Goal: Task Accomplishment & Management: Use online tool/utility

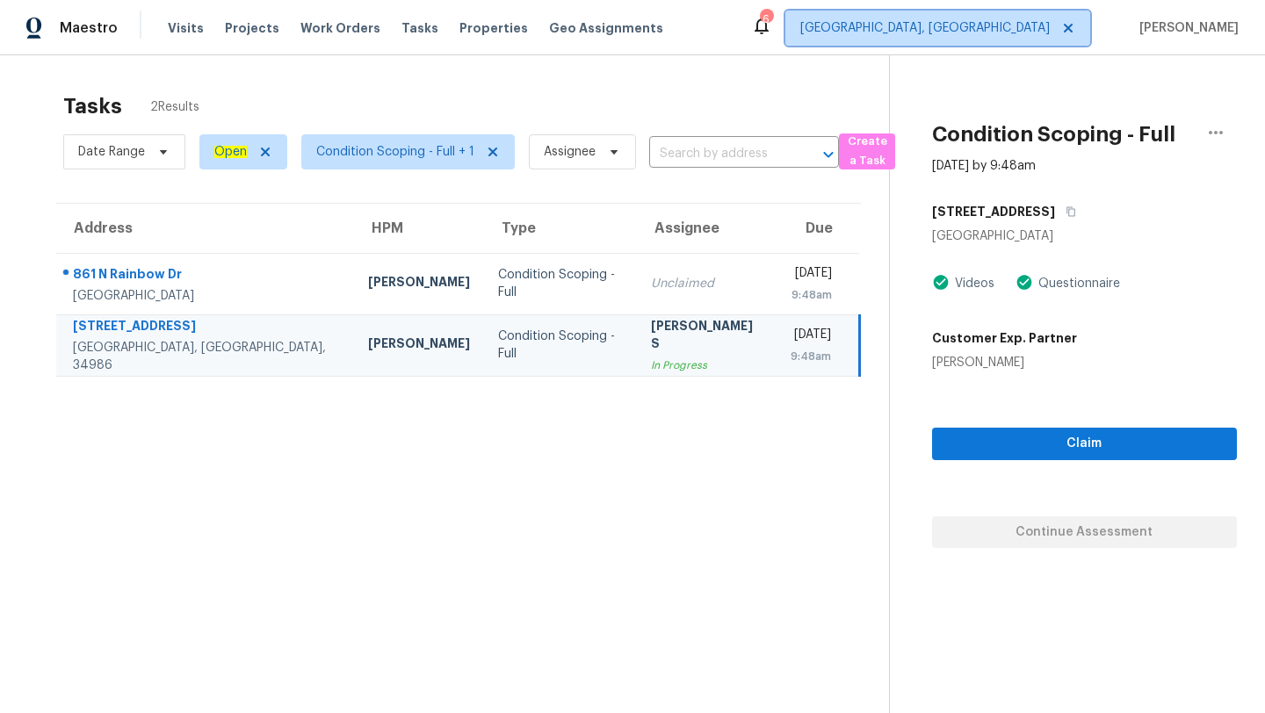
click at [1022, 32] on span "[GEOGRAPHIC_DATA], [GEOGRAPHIC_DATA]" at bounding box center [924, 28] width 249 height 18
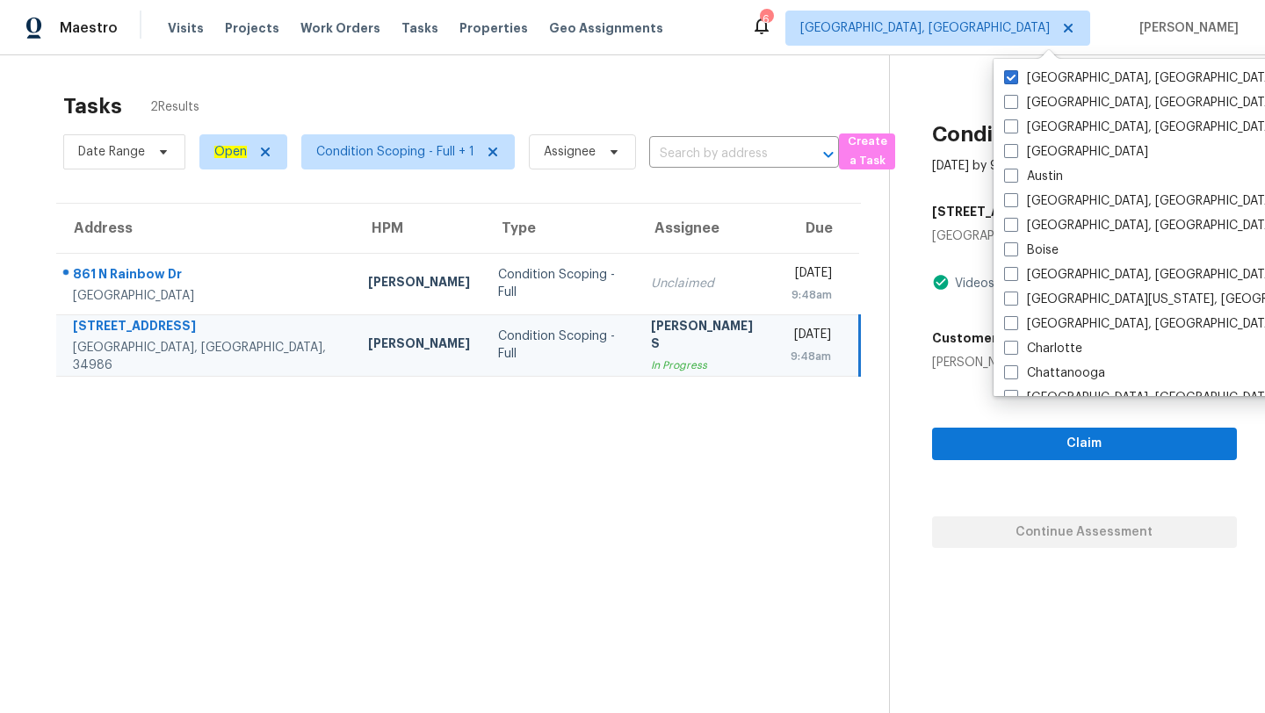
click at [843, 401] on section "Tasks 2 Results Date Range Open Condition Scoping - Full + 1 Assignee ​ Create …" at bounding box center [458, 425] width 861 height 685
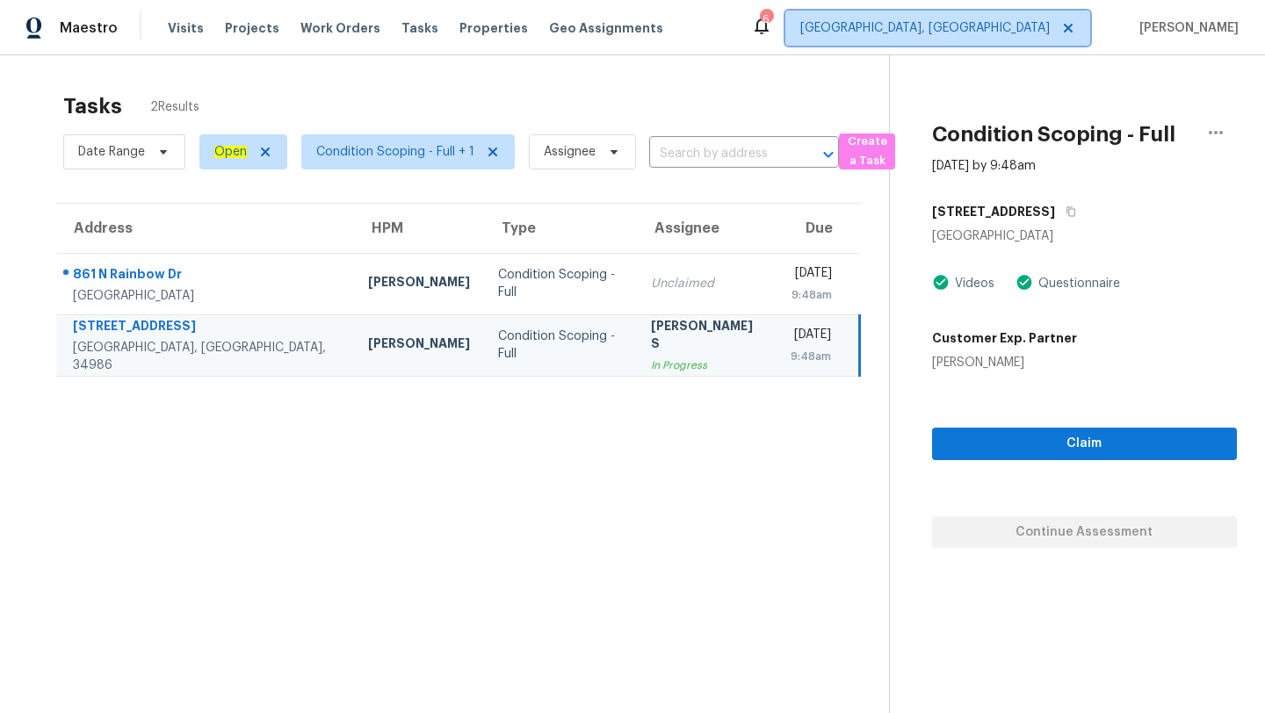
click at [1025, 35] on span "[GEOGRAPHIC_DATA], [GEOGRAPHIC_DATA]" at bounding box center [924, 28] width 249 height 18
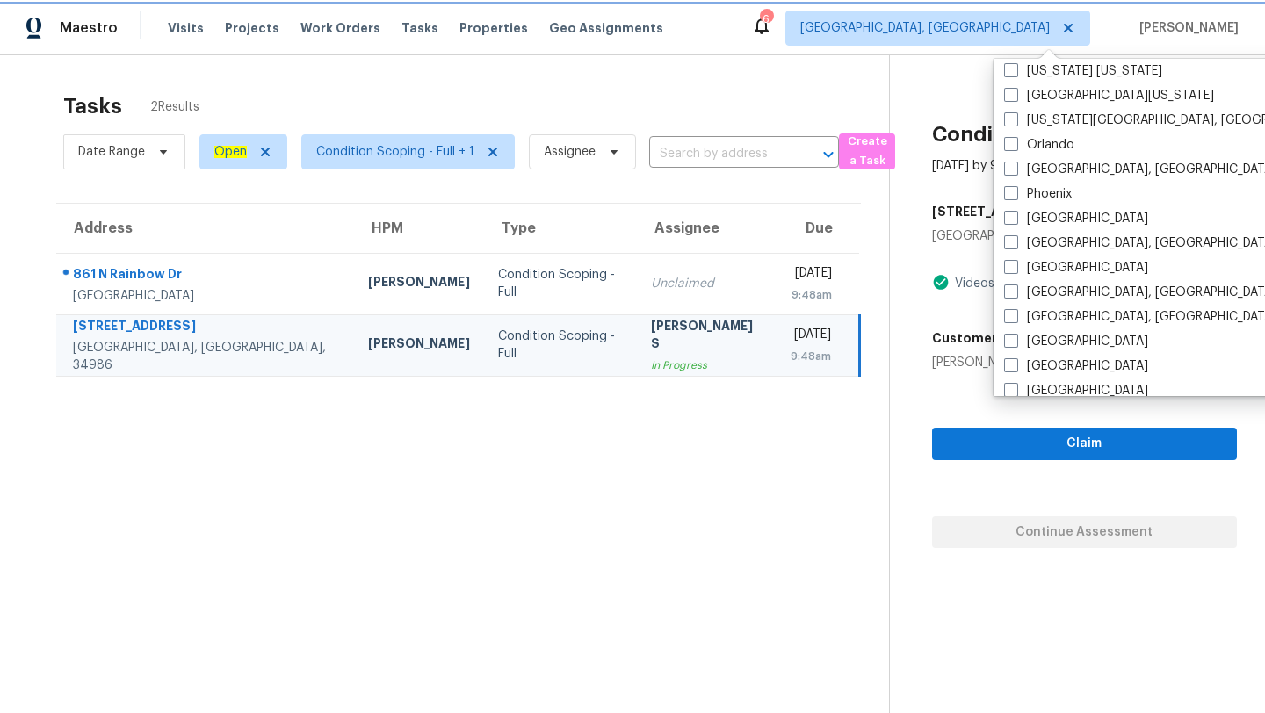
scroll to position [854, 0]
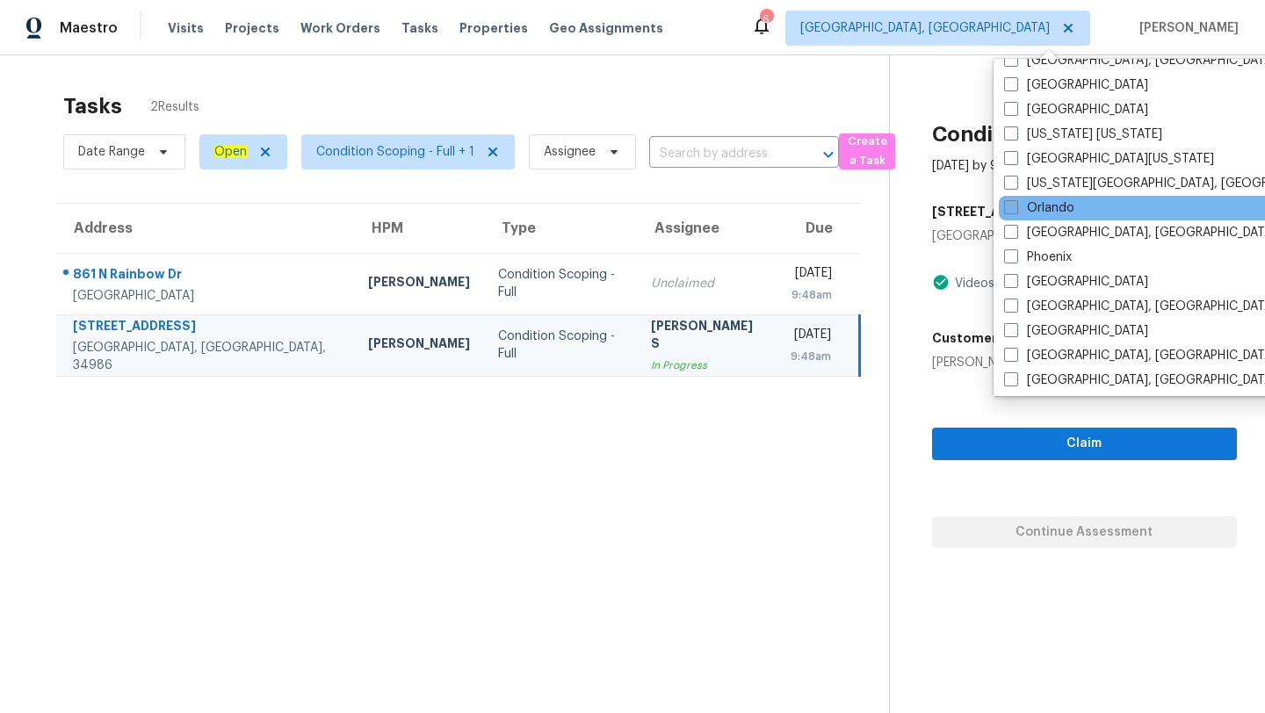
click at [1020, 207] on label "Orlando" at bounding box center [1039, 208] width 70 height 18
click at [1016, 207] on input "Orlando" at bounding box center [1009, 204] width 11 height 11
checkbox input "true"
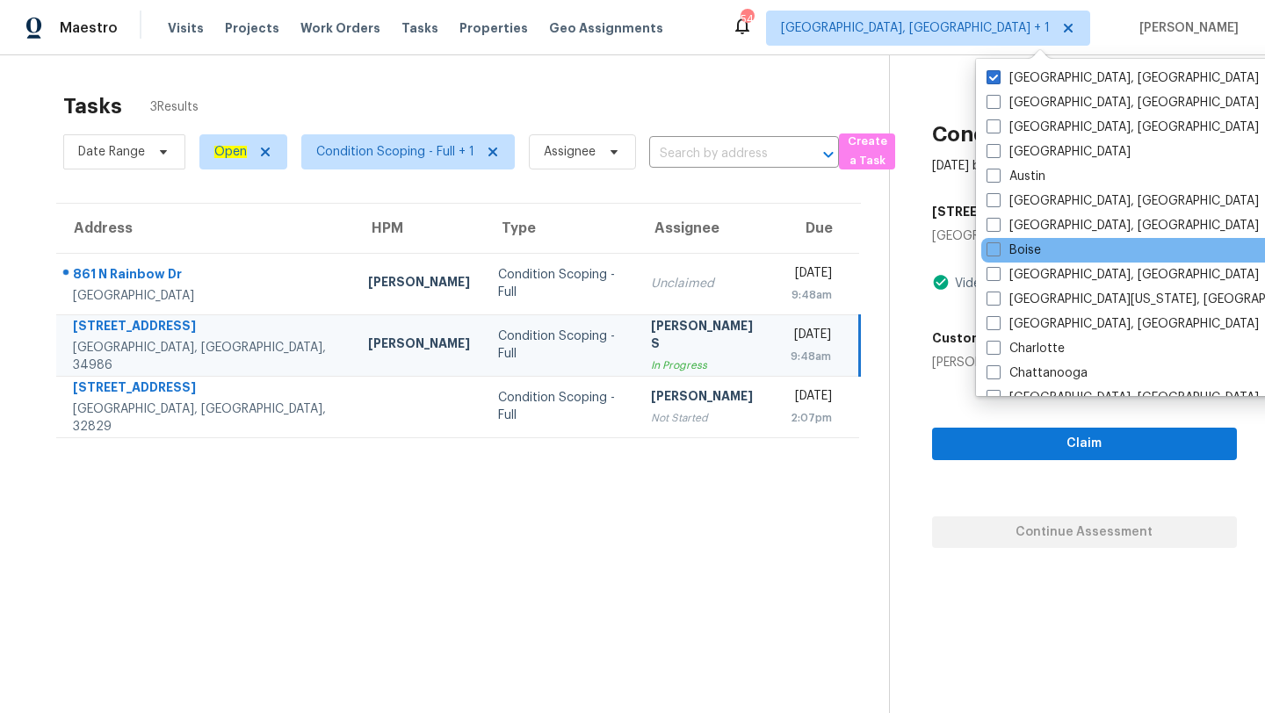
click at [993, 83] on span at bounding box center [994, 77] width 14 height 14
click at [993, 81] on input "[GEOGRAPHIC_DATA], [GEOGRAPHIC_DATA]" at bounding box center [992, 74] width 11 height 11
checkbox input "false"
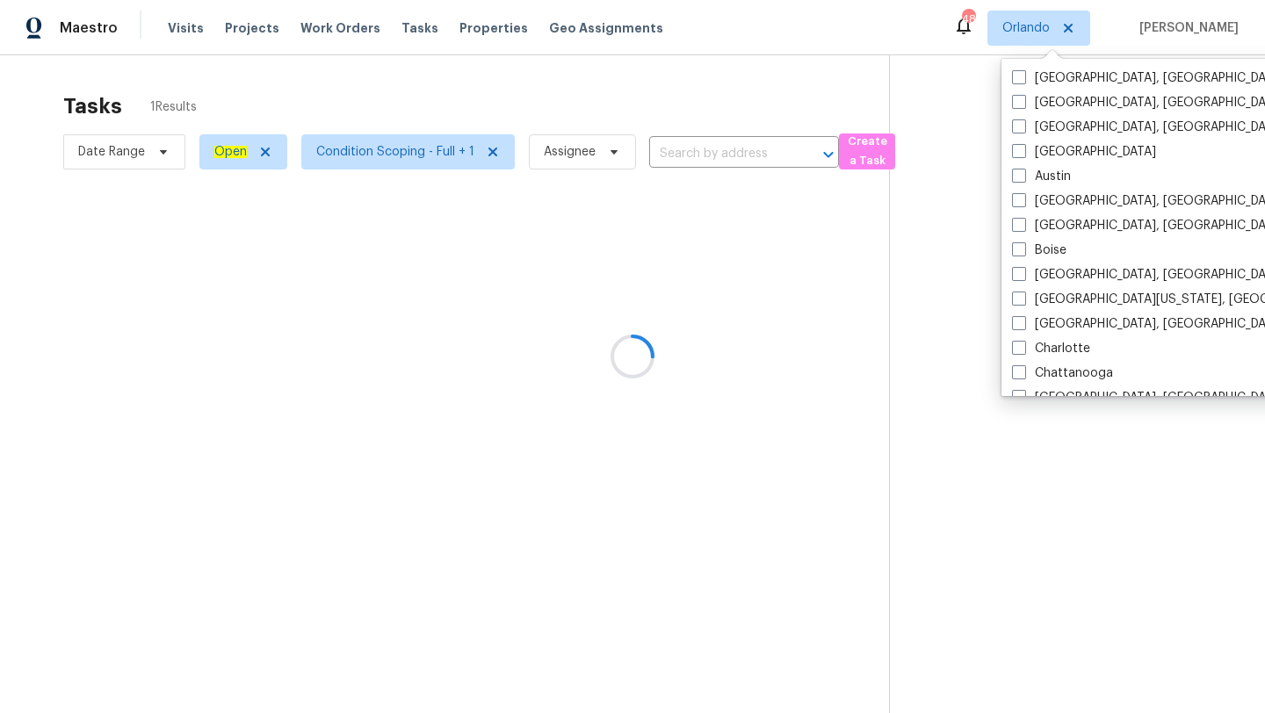
click at [481, 84] on div at bounding box center [632, 356] width 1265 height 713
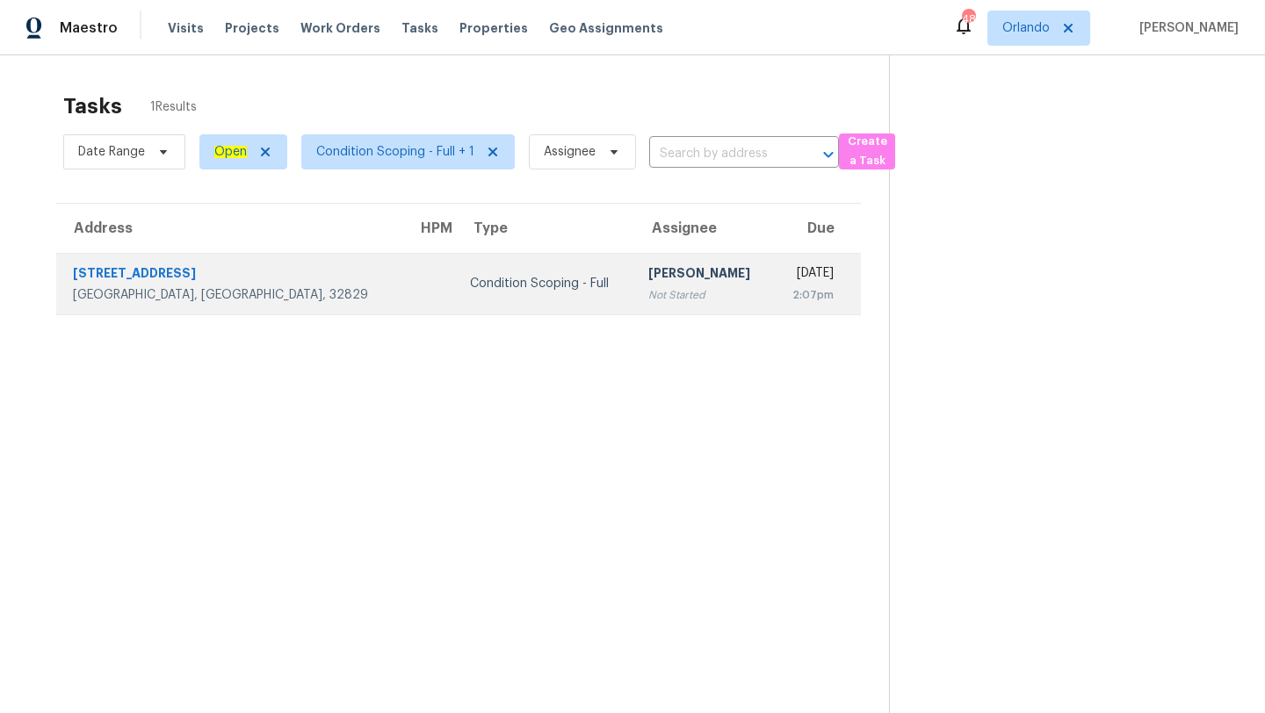
click at [648, 282] on div "[PERSON_NAME]" at bounding box center [703, 275] width 111 height 22
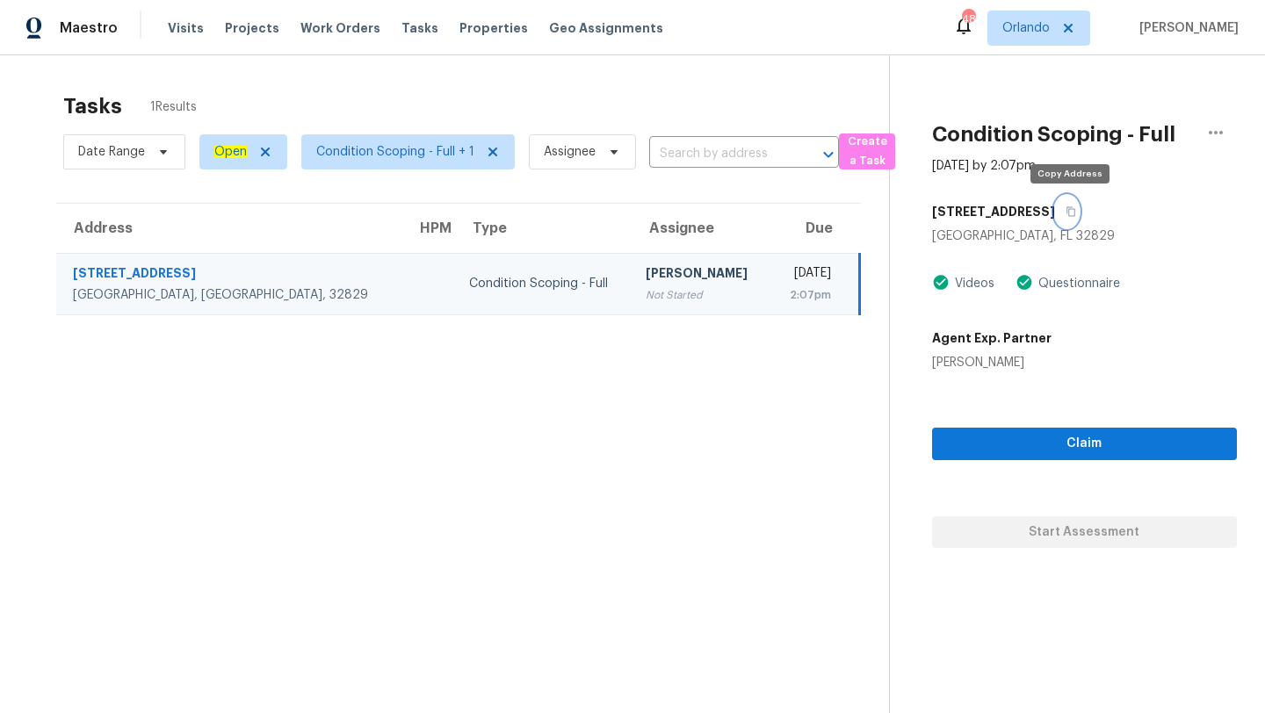
click at [1076, 213] on icon "button" at bounding box center [1071, 211] width 11 height 11
click at [1029, 15] on span "Orlando" at bounding box center [1038, 28] width 103 height 35
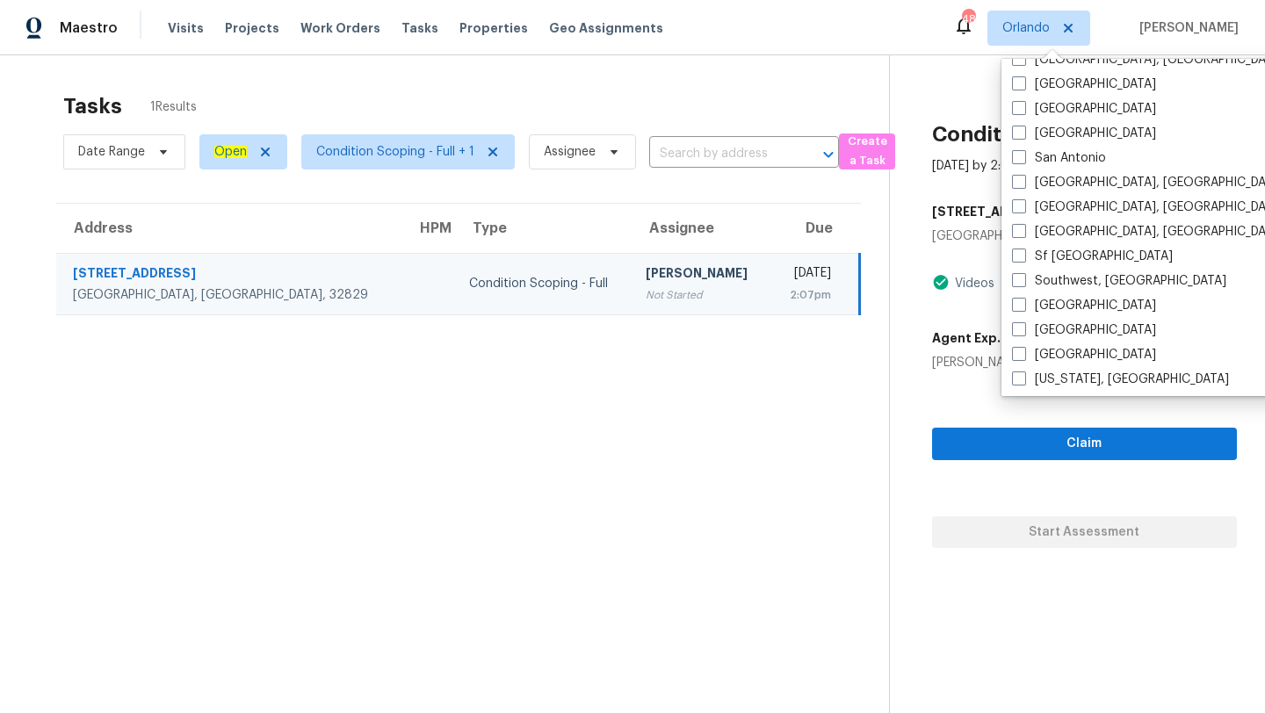
scroll to position [1177, 0]
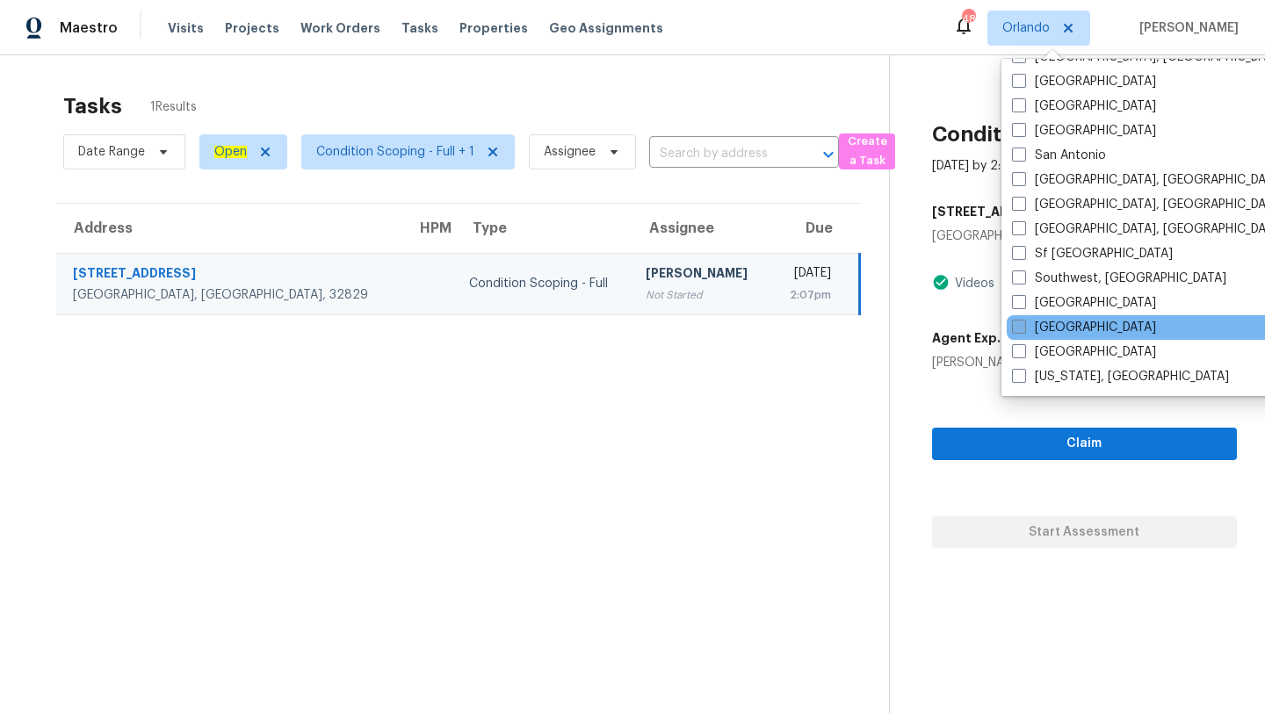
click at [1025, 327] on span at bounding box center [1019, 327] width 14 height 14
click at [1023, 327] on input "[GEOGRAPHIC_DATA]" at bounding box center [1017, 324] width 11 height 11
checkbox input "true"
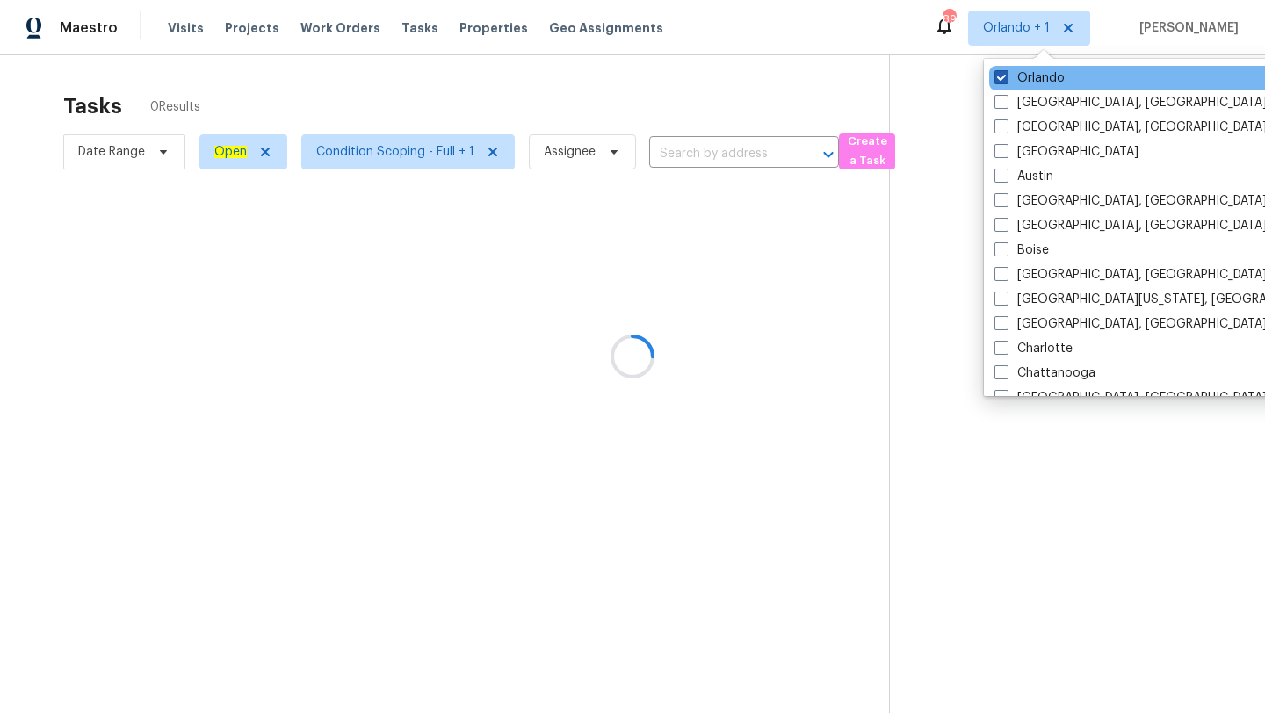
click at [1009, 78] on label "Orlando" at bounding box center [1029, 78] width 70 height 18
click at [1006, 78] on input "Orlando" at bounding box center [999, 74] width 11 height 11
checkbox input "false"
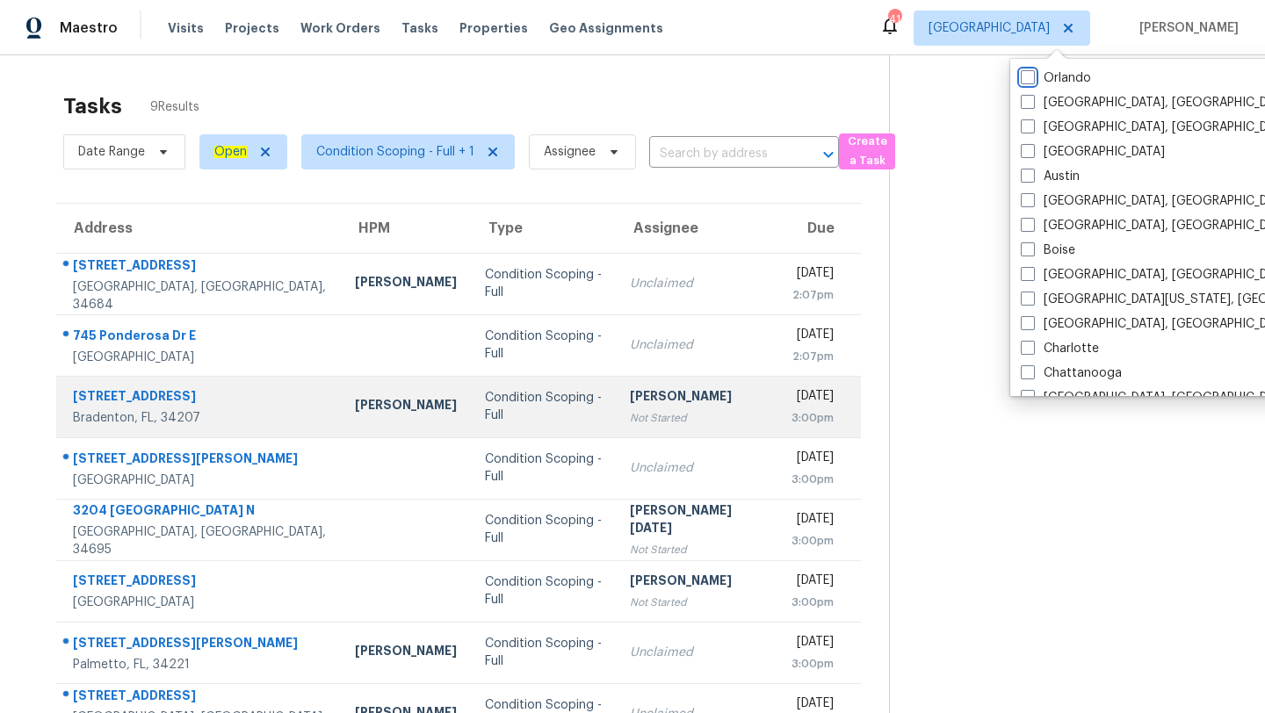
scroll to position [107, 0]
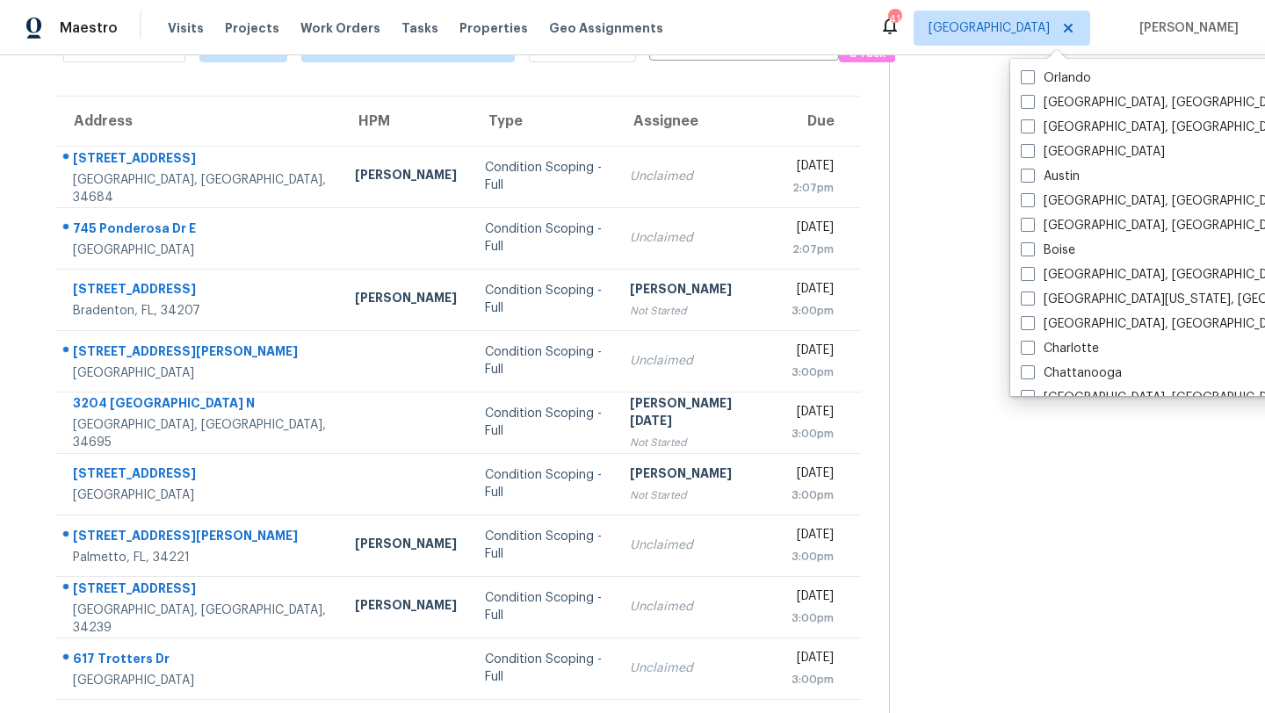
click at [971, 466] on section at bounding box center [1063, 331] width 348 height 766
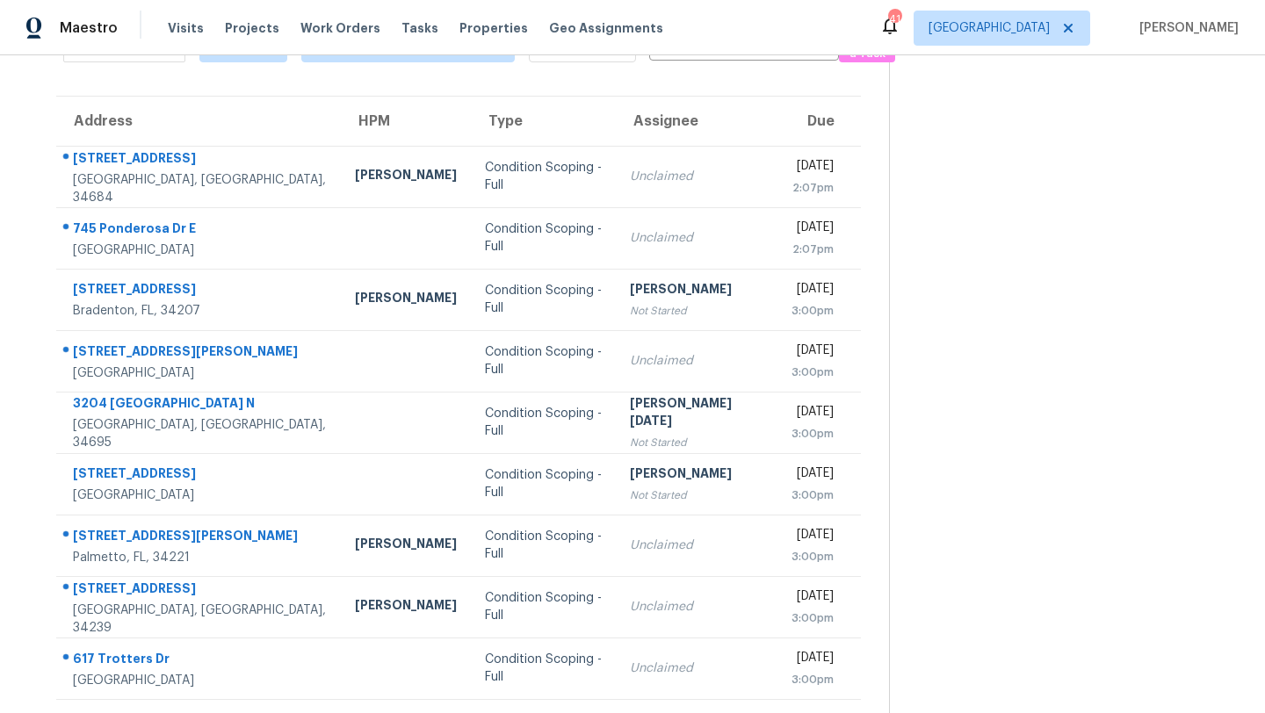
click at [971, 466] on section at bounding box center [1063, 331] width 348 height 766
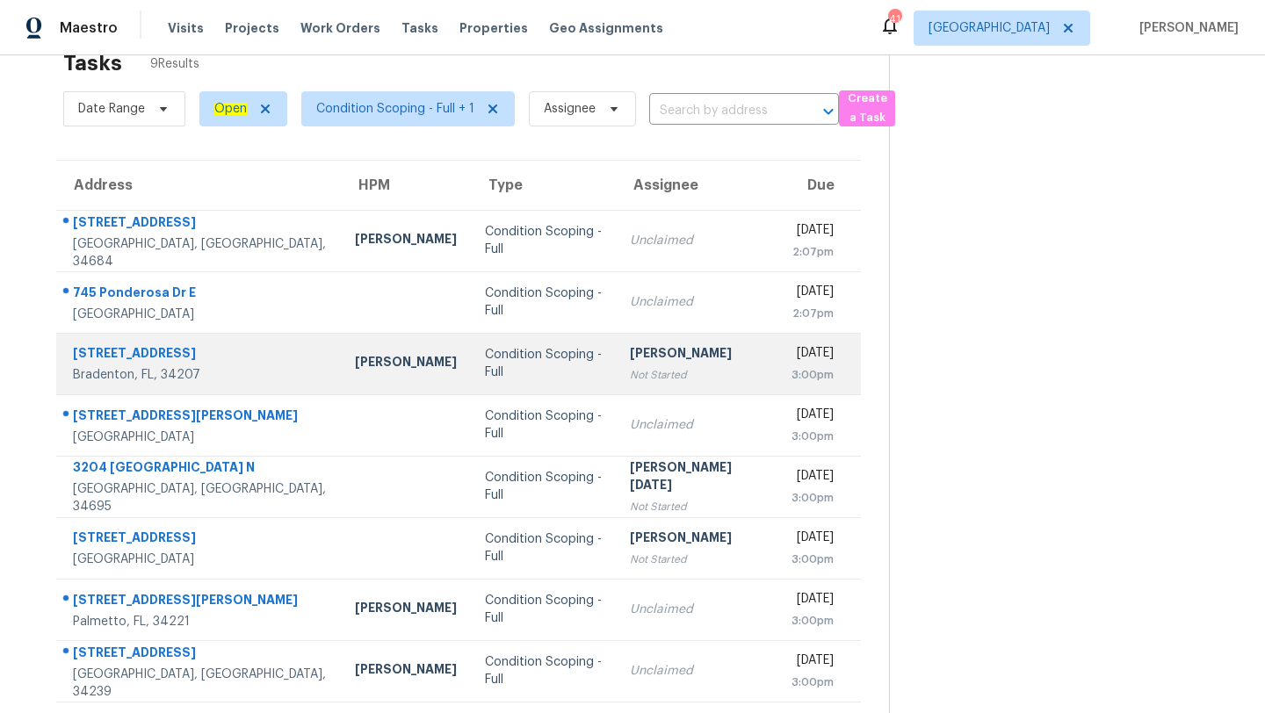
scroll to position [0, 0]
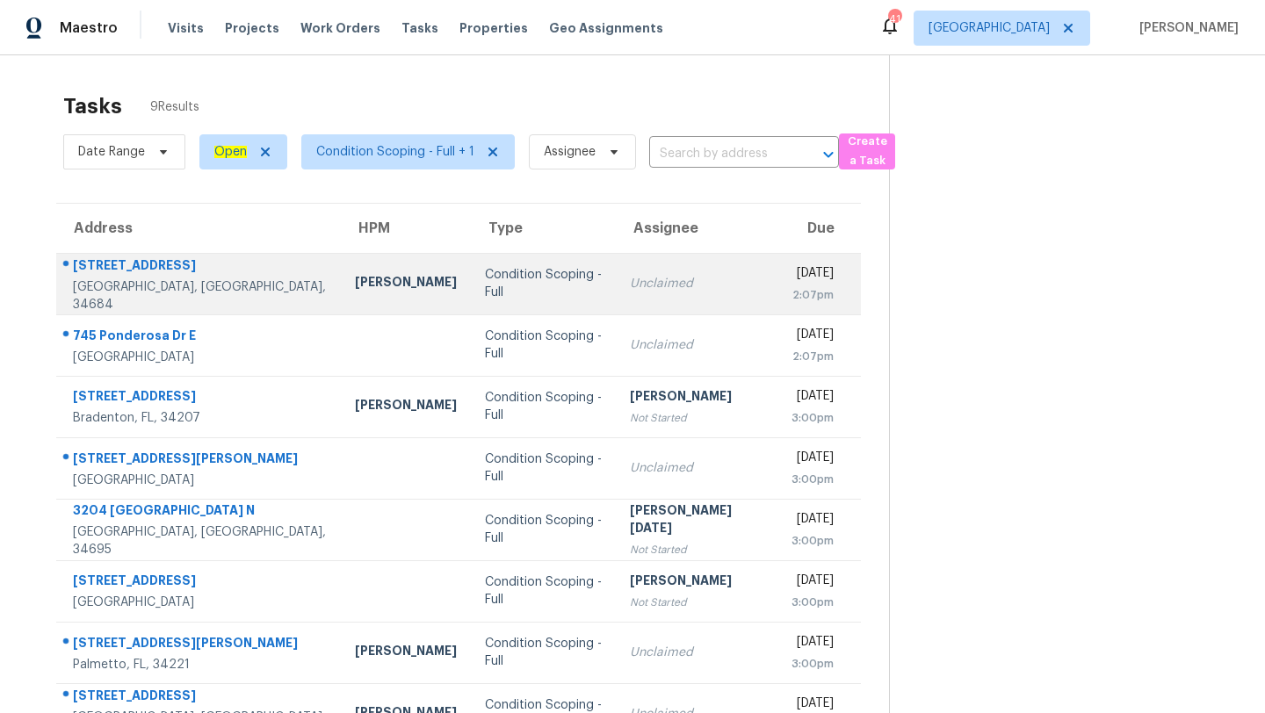
click at [683, 279] on td "Unclaimed" at bounding box center [696, 283] width 161 height 61
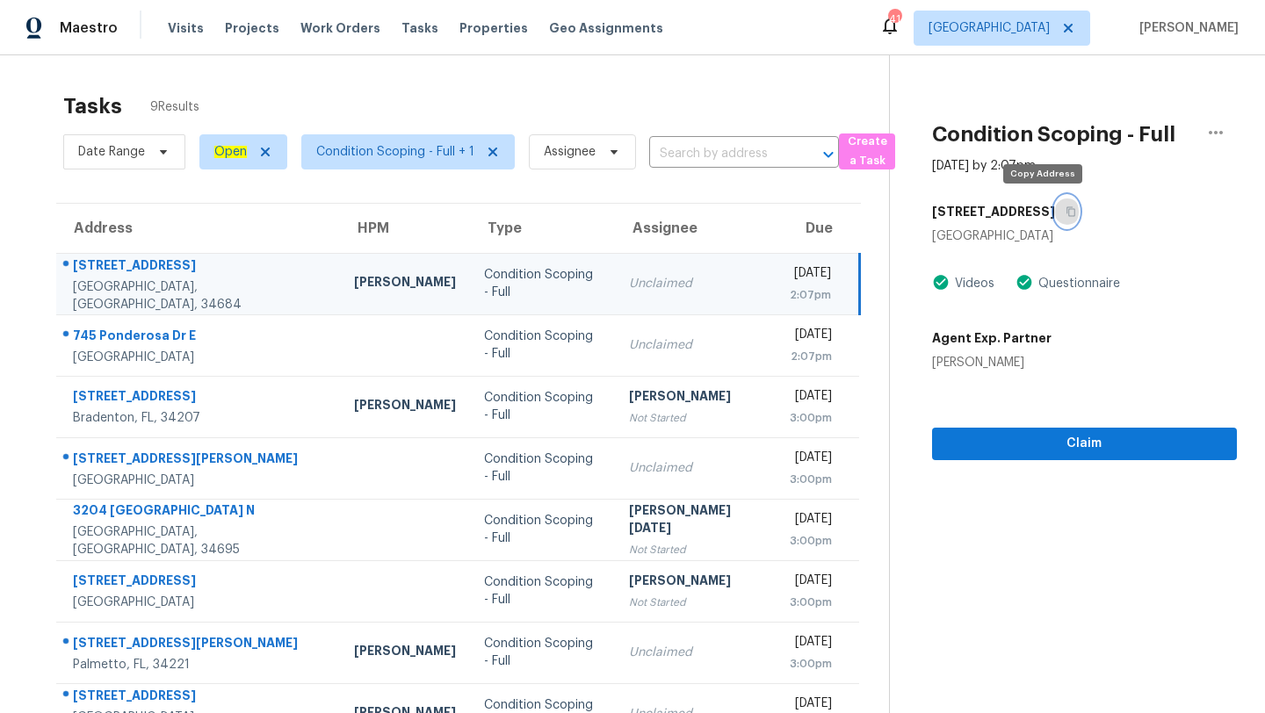
click at [1066, 213] on icon "button" at bounding box center [1071, 211] width 11 height 11
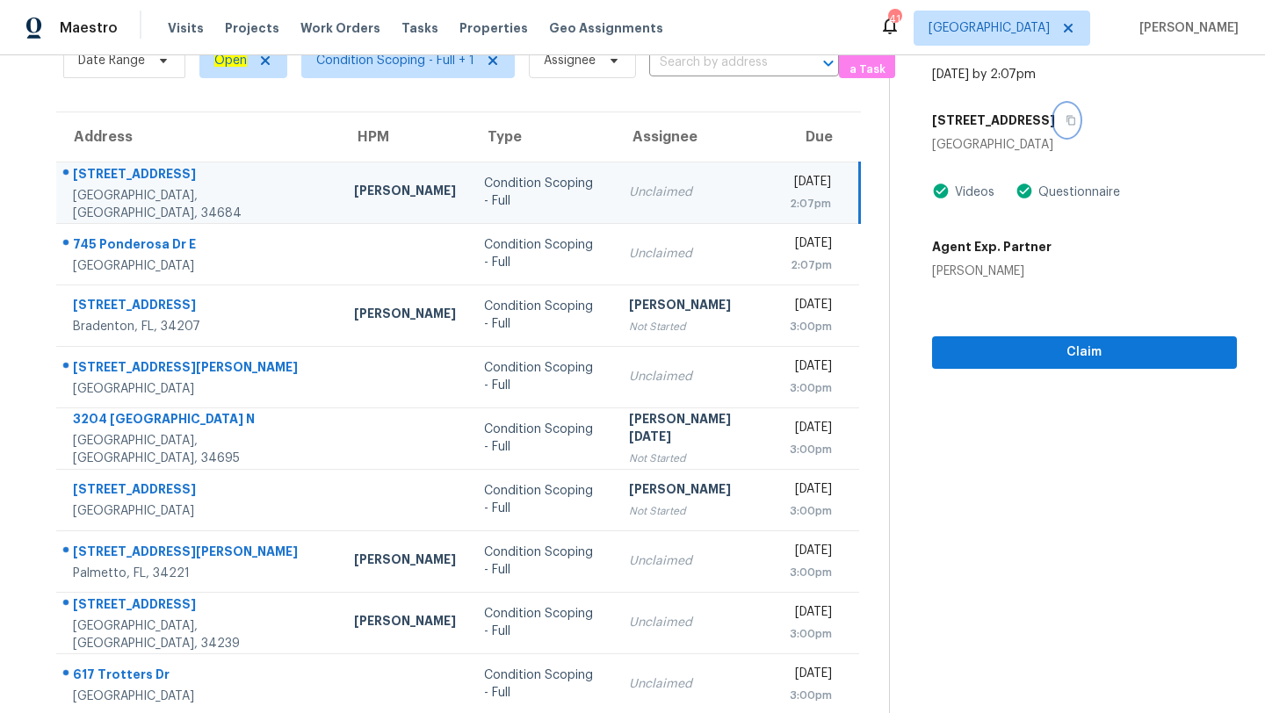
scroll to position [107, 0]
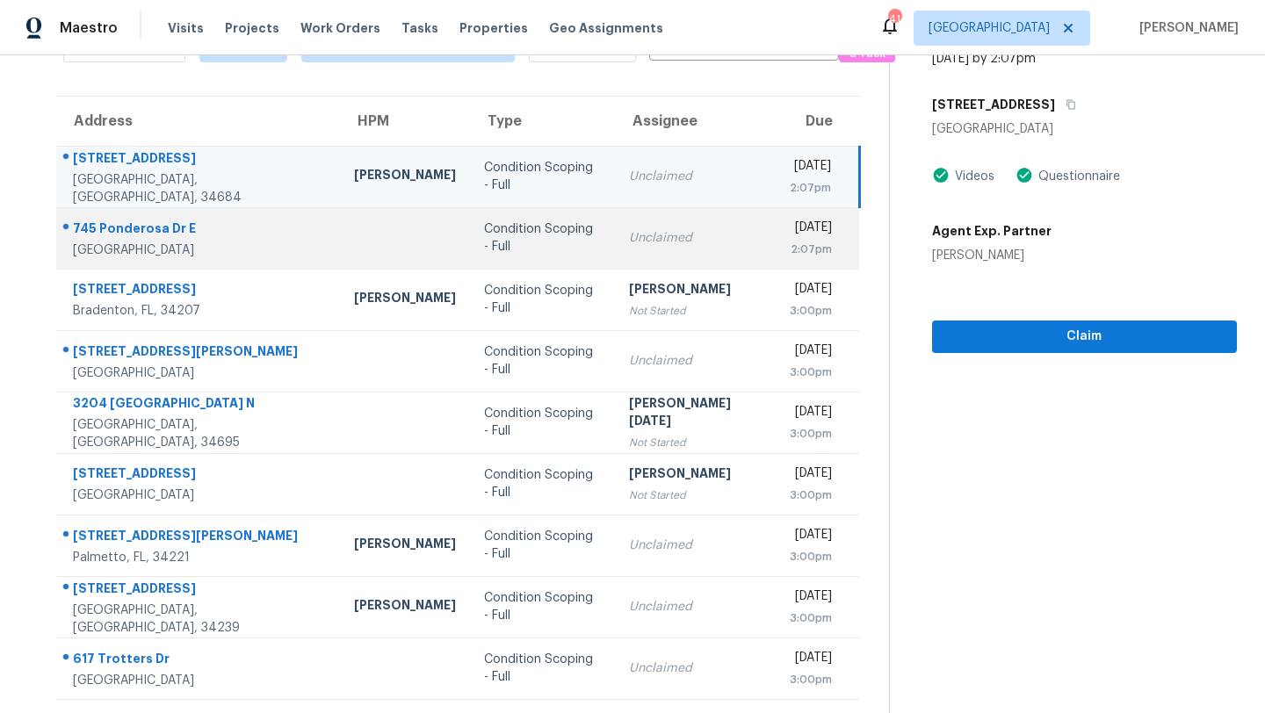
click at [629, 237] on div "Unclaimed" at bounding box center [695, 238] width 133 height 18
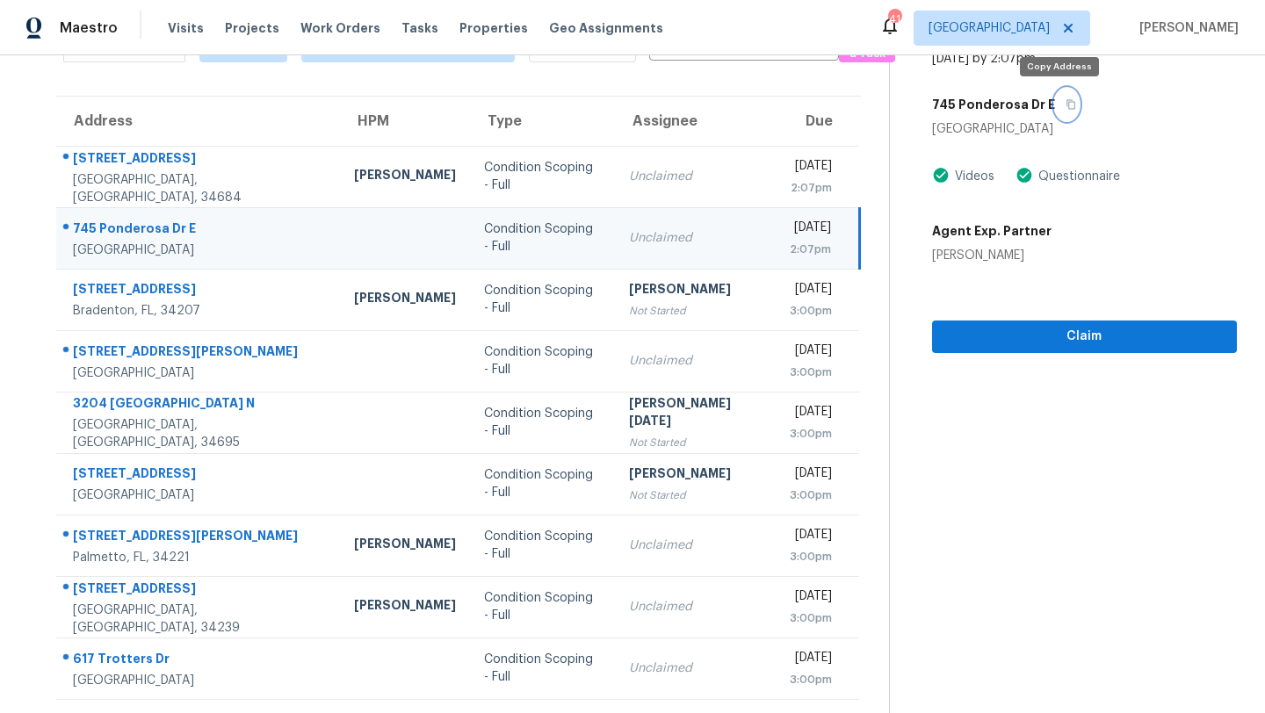
click at [1066, 108] on icon "button" at bounding box center [1071, 104] width 11 height 11
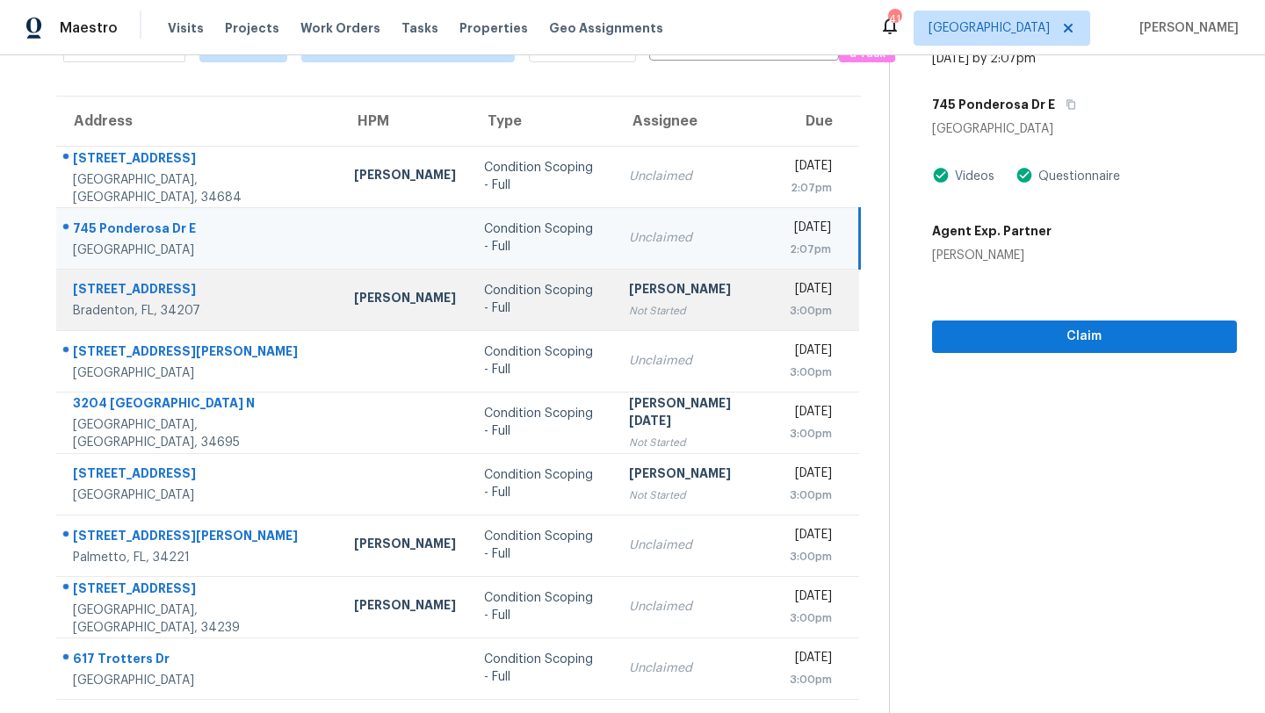
click at [525, 293] on div "Condition Scoping - Full" at bounding box center [542, 299] width 117 height 35
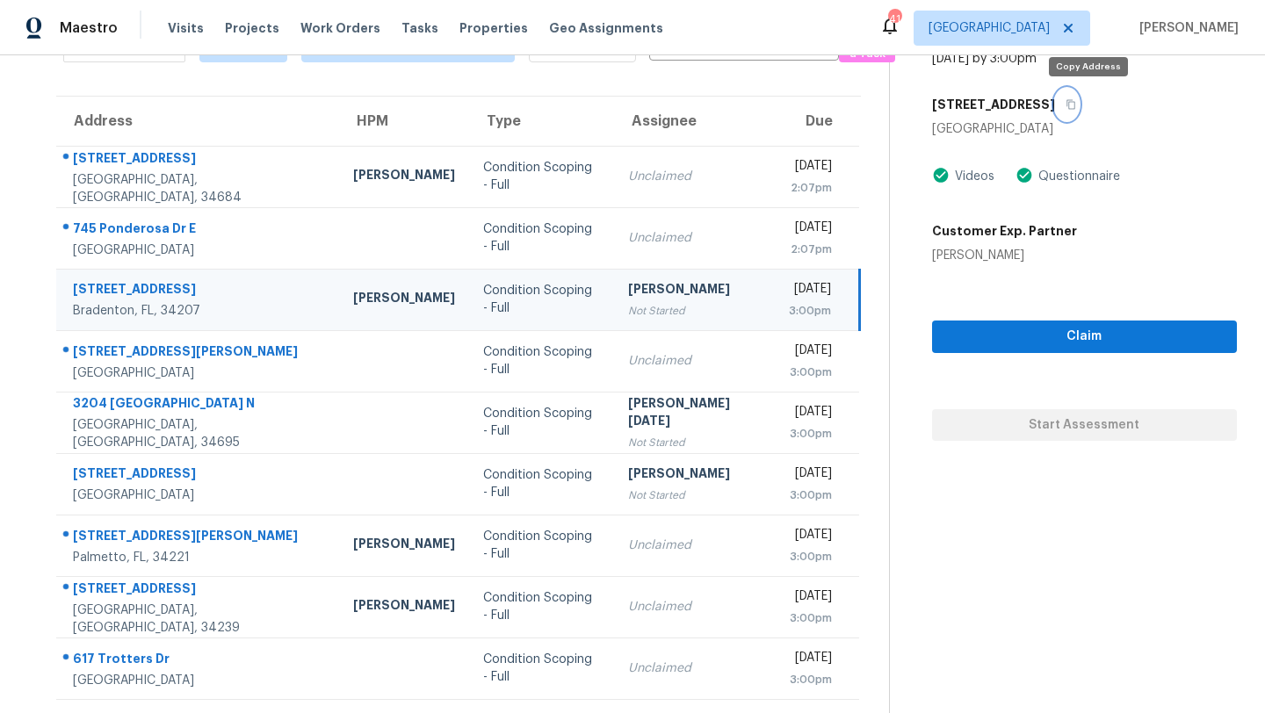
click at [1076, 105] on icon "button" at bounding box center [1071, 104] width 11 height 11
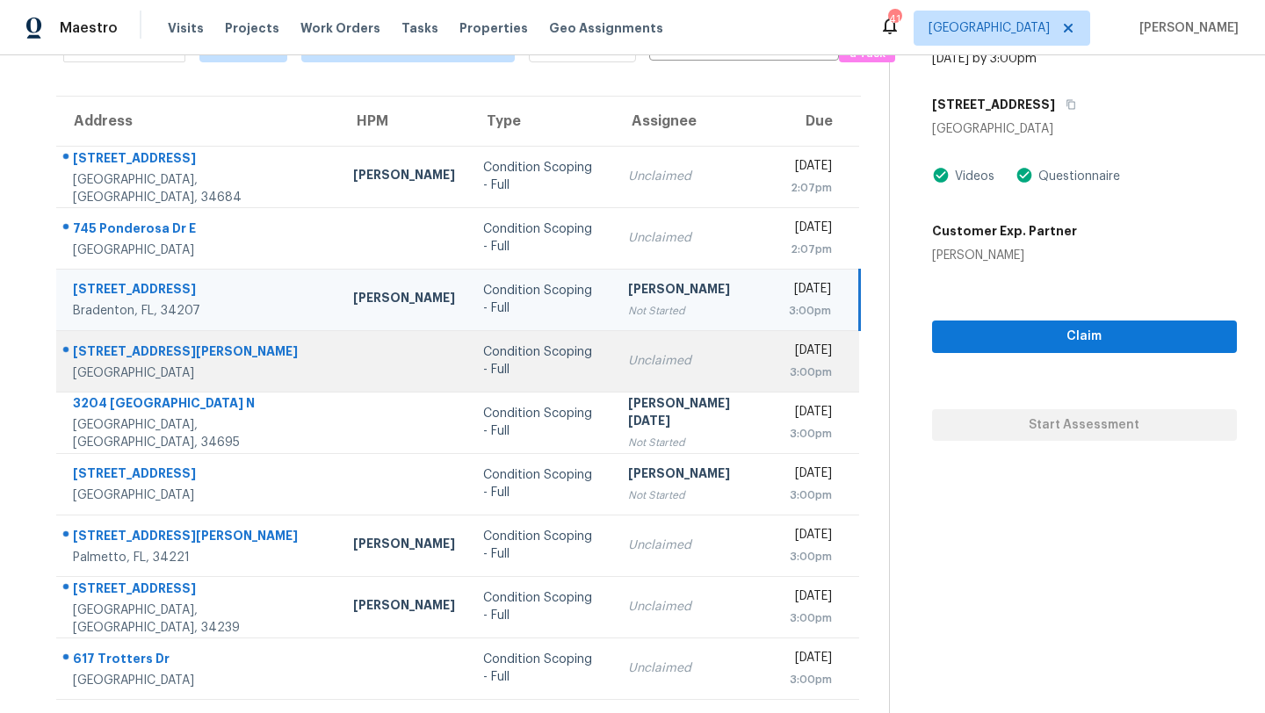
click at [614, 362] on td "Unclaimed" at bounding box center [694, 360] width 161 height 61
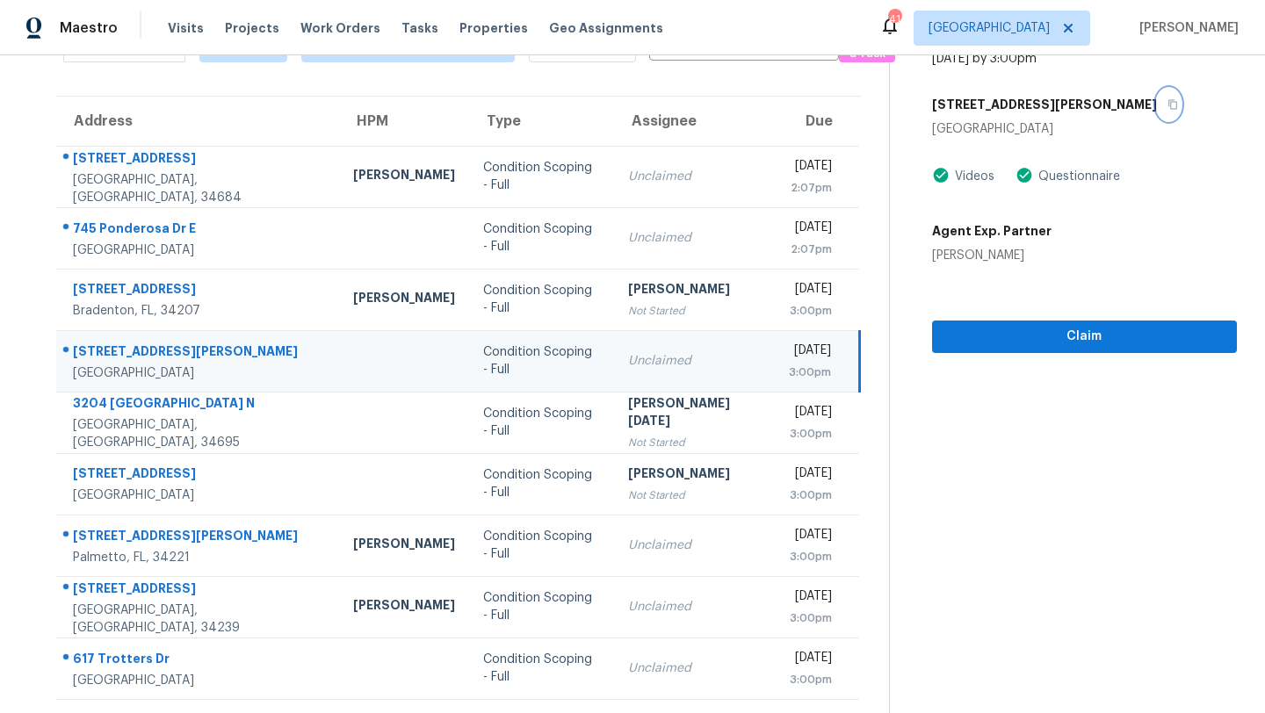
click at [1167, 102] on icon "button" at bounding box center [1172, 104] width 11 height 11
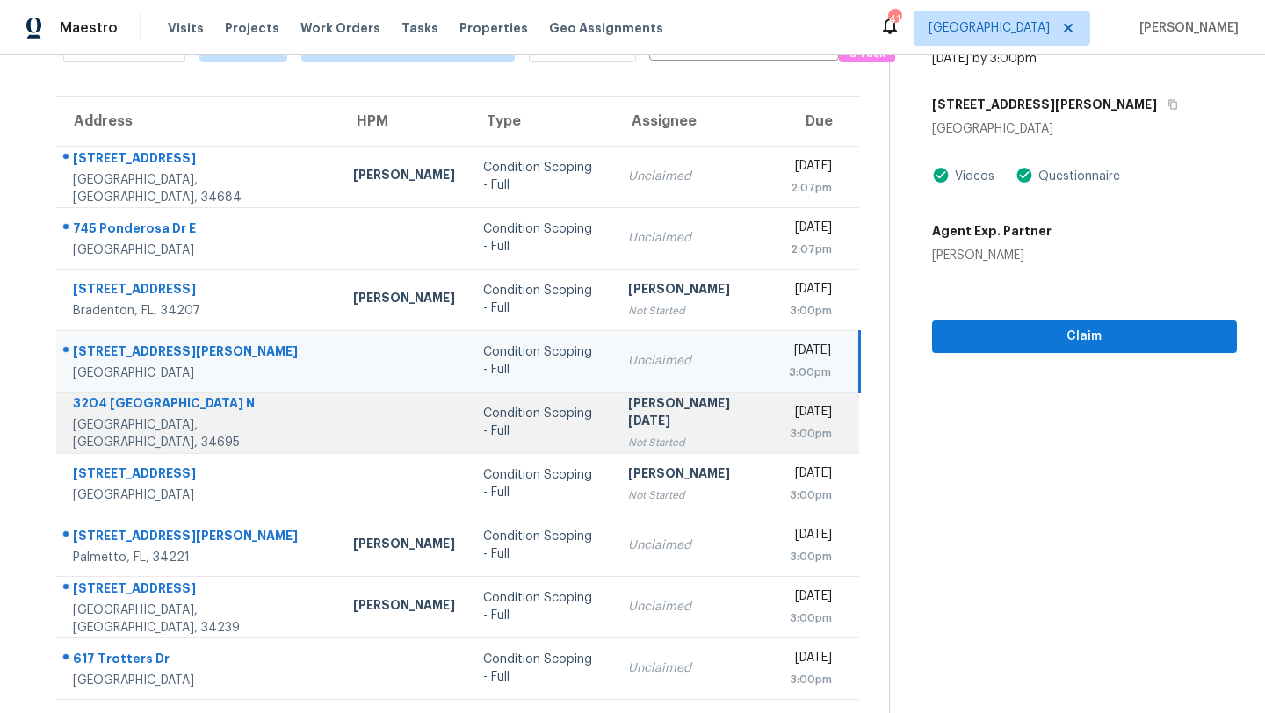
click at [516, 424] on div "Condition Scoping - Full" at bounding box center [541, 422] width 117 height 35
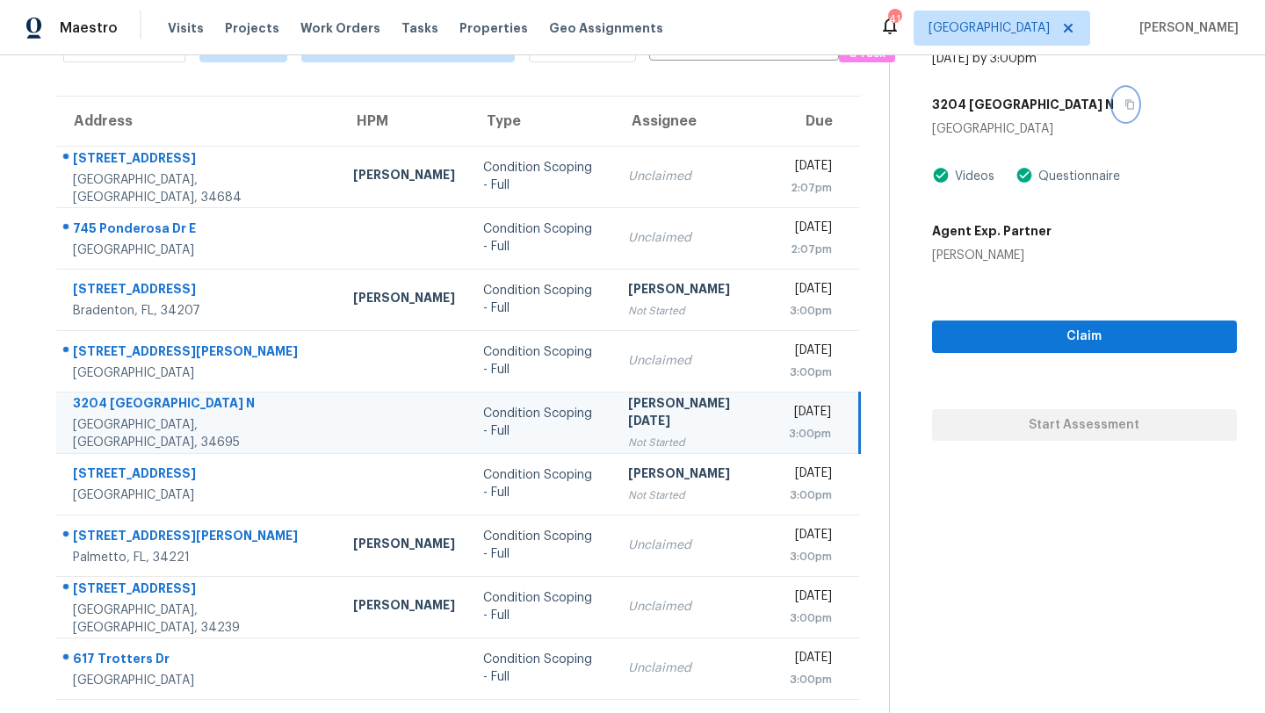
click at [1124, 100] on icon "button" at bounding box center [1129, 104] width 11 height 11
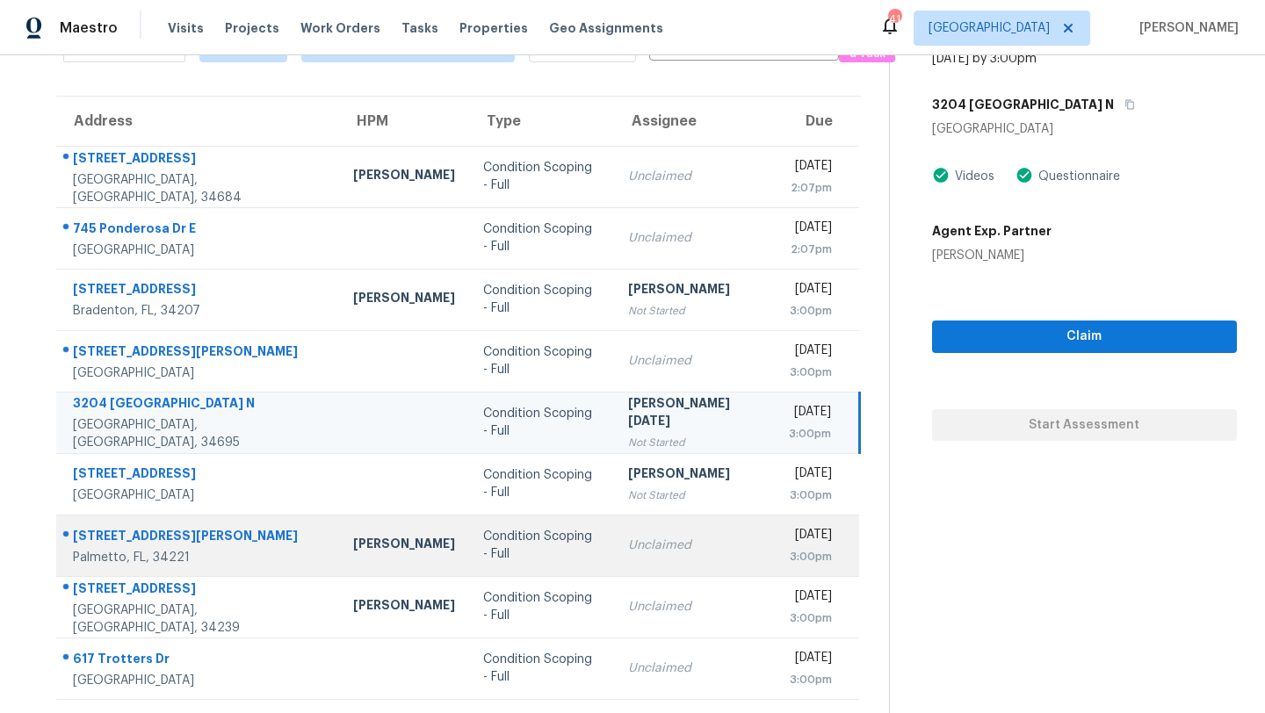
click at [527, 546] on div "Condition Scoping - Full" at bounding box center [541, 545] width 117 height 35
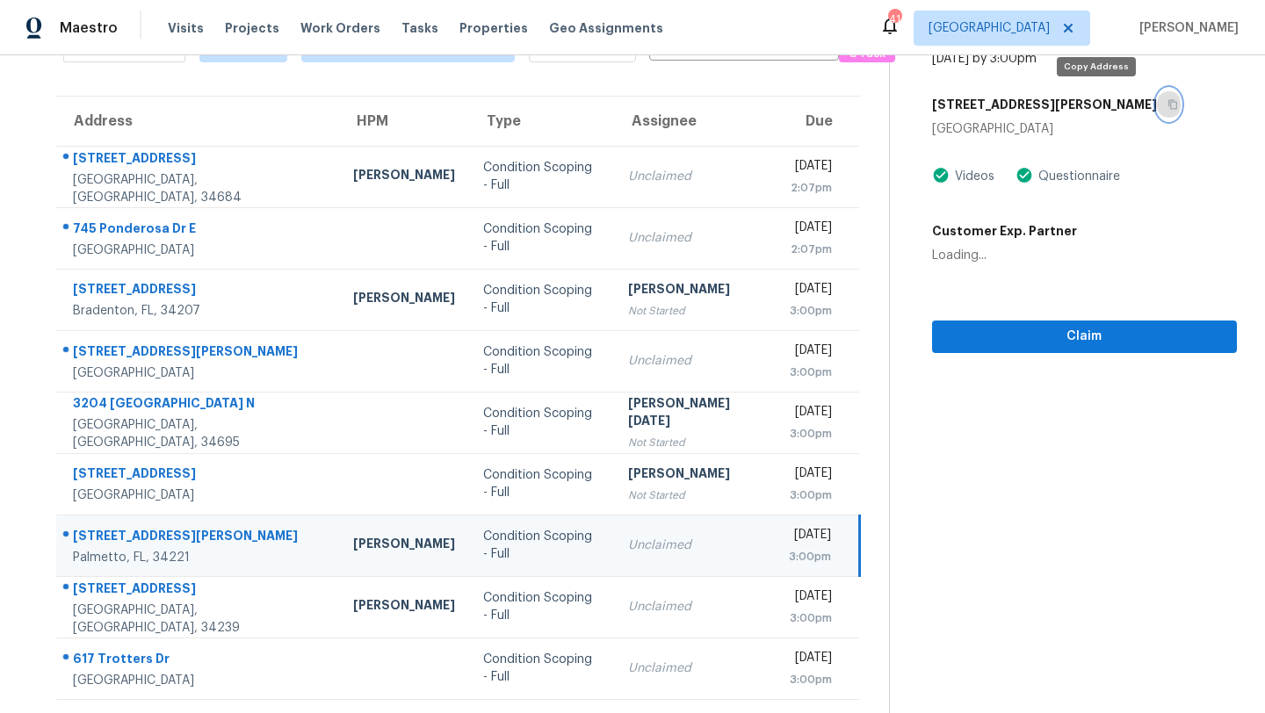
click at [1167, 103] on icon "button" at bounding box center [1172, 104] width 11 height 11
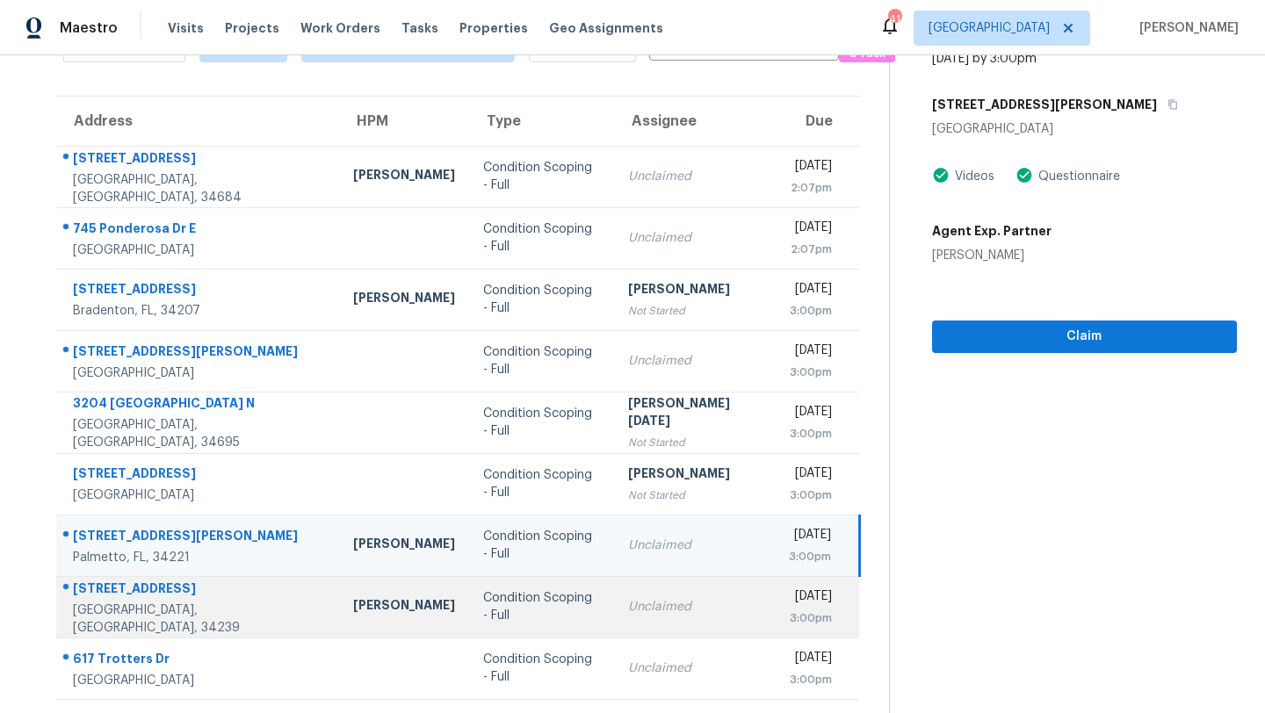
click at [628, 604] on div "Unclaimed" at bounding box center [694, 607] width 133 height 18
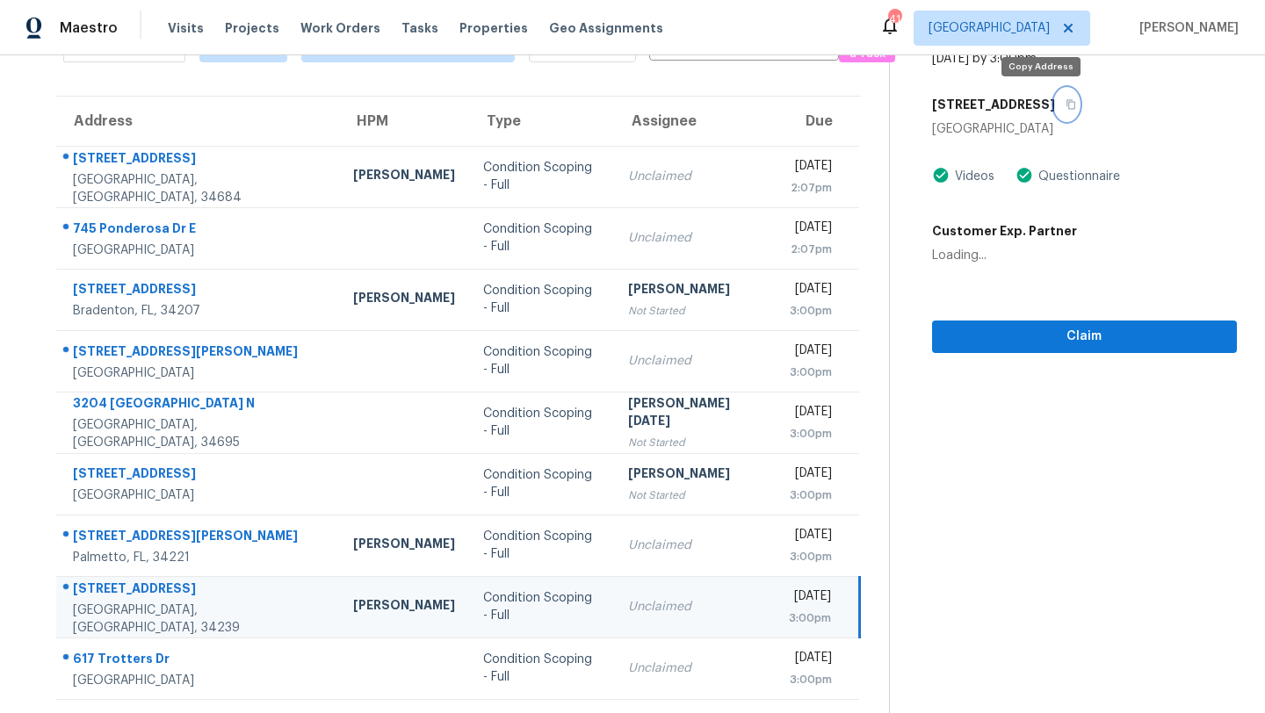
click at [1055, 104] on button "button" at bounding box center [1067, 105] width 24 height 32
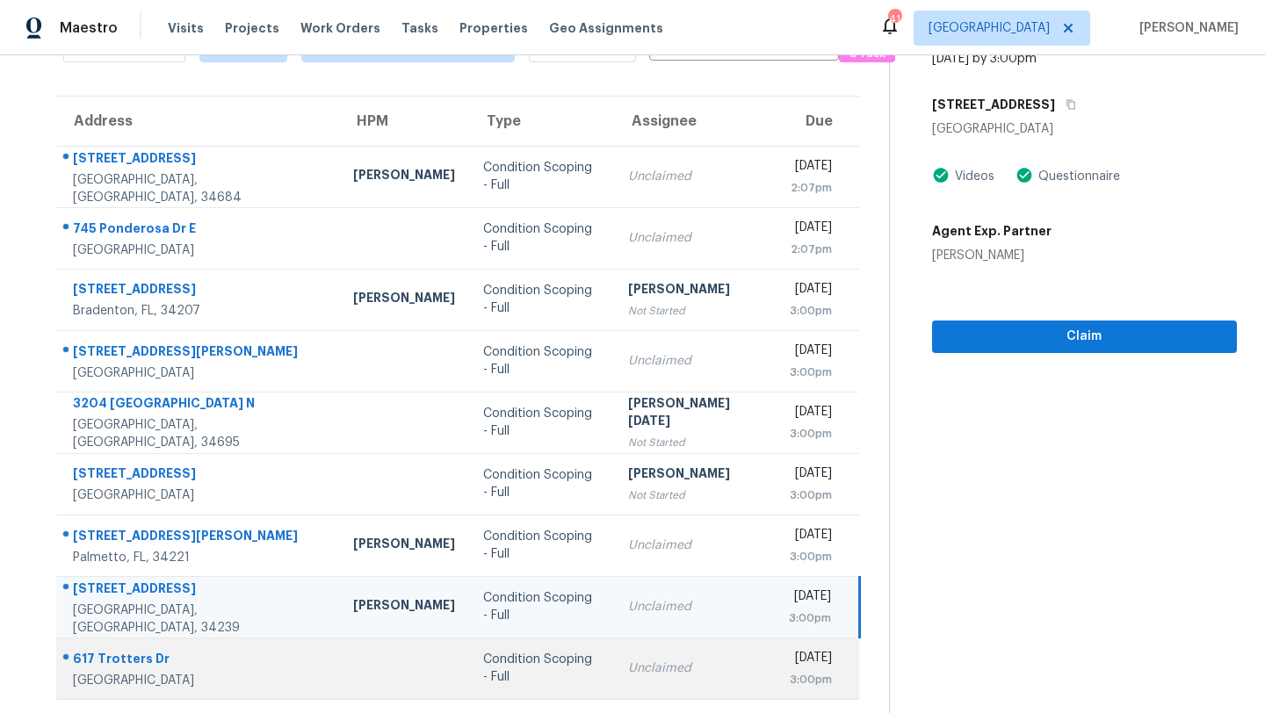
click at [473, 690] on td "Condition Scoping - Full" at bounding box center [541, 668] width 145 height 61
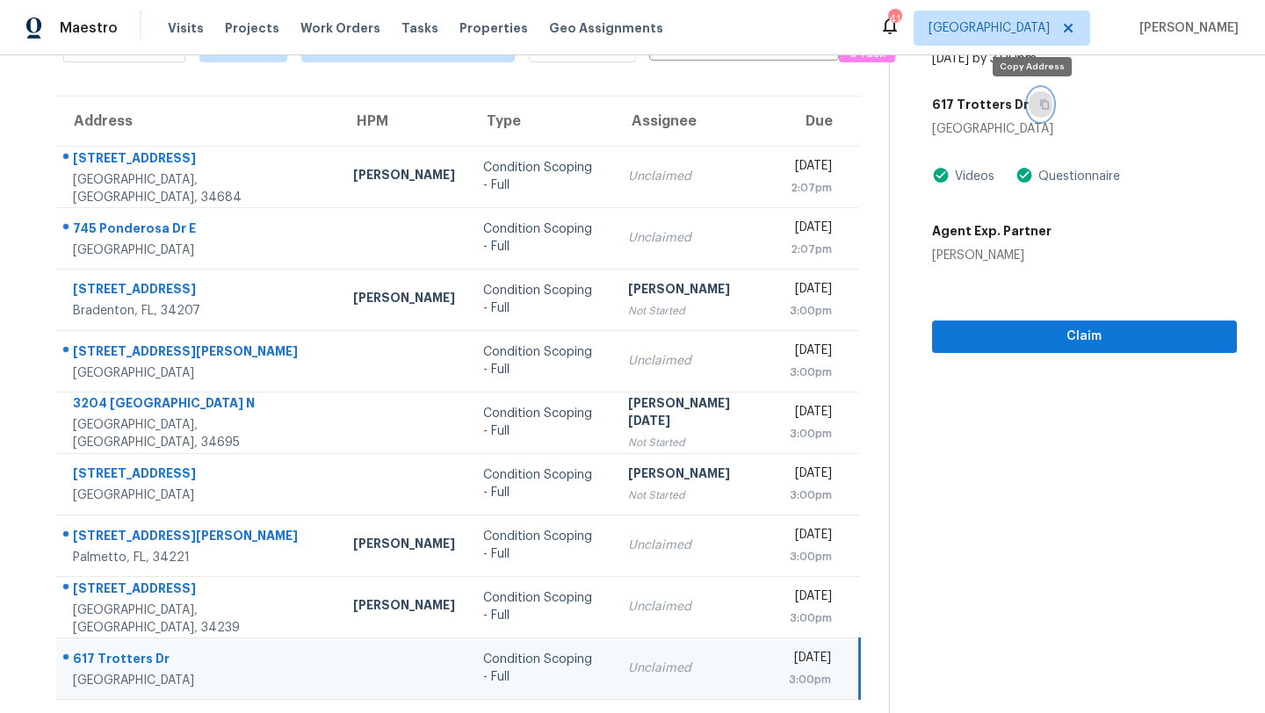
click at [1039, 106] on button "button" at bounding box center [1041, 105] width 24 height 32
